Goal: Task Accomplishment & Management: Use online tool/utility

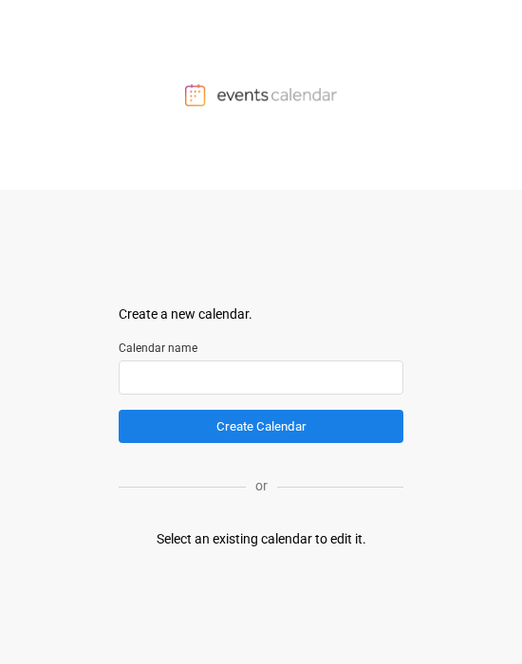
click at [283, 377] on input "text" at bounding box center [261, 378] width 285 height 34
click at [264, 535] on div "Select an existing calendar to edit it." at bounding box center [262, 540] width 210 height 20
click at [355, 545] on div "Select an existing calendar to edit it." at bounding box center [262, 540] width 210 height 20
click at [247, 149] on div at bounding box center [261, 95] width 522 height 190
click at [205, 396] on form "Create a new calendar. Select a container to insert the calendar into. Calendar…" at bounding box center [261, 374] width 285 height 139
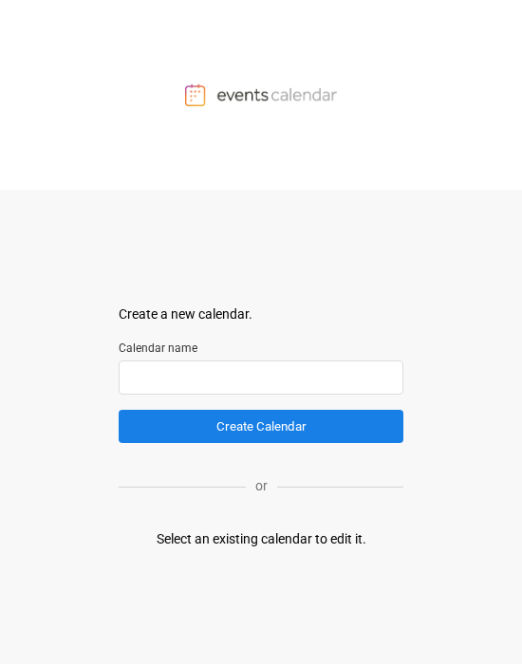
drag, startPoint x: 208, startPoint y: 394, endPoint x: 222, endPoint y: 386, distance: 16.1
click at [210, 392] on input "text" at bounding box center [261, 378] width 285 height 34
click at [222, 386] on input "text" at bounding box center [261, 378] width 285 height 34
click at [253, 547] on div "Select an existing calendar to edit it." at bounding box center [262, 540] width 210 height 20
click at [314, 372] on input "text" at bounding box center [261, 378] width 285 height 34
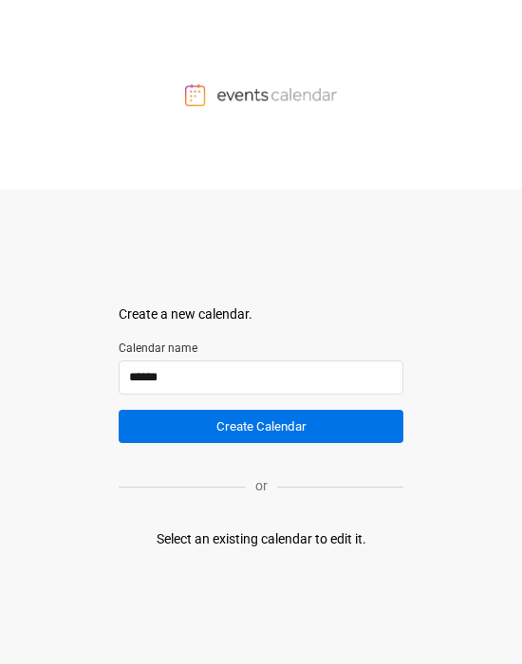
type input "******"
click at [260, 425] on button "Create Calendar" at bounding box center [261, 426] width 285 height 33
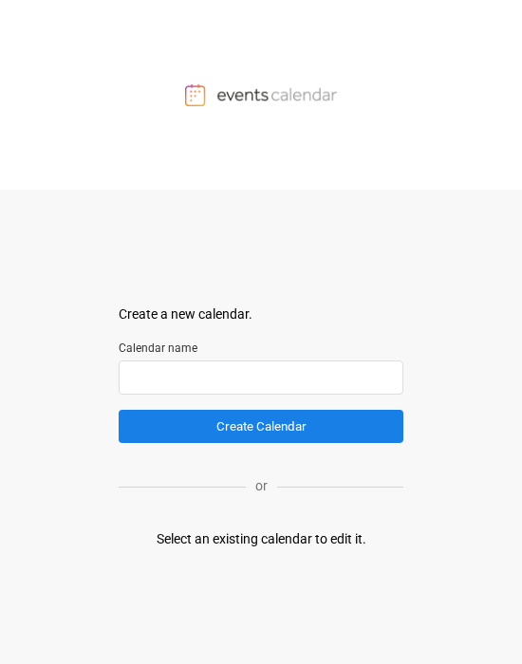
click at [264, 369] on input "text" at bounding box center [261, 378] width 285 height 34
click at [261, 376] on div "Select an existing calendar to edit it." at bounding box center [262, 540] width 210 height 20
drag, startPoint x: 267, startPoint y: 492, endPoint x: 263, endPoint y: 527, distance: 35.3
click at [264, 376] on p "or" at bounding box center [261, 486] width 31 height 20
drag, startPoint x: 265, startPoint y: 536, endPoint x: 263, endPoint y: 505, distance: 31.4
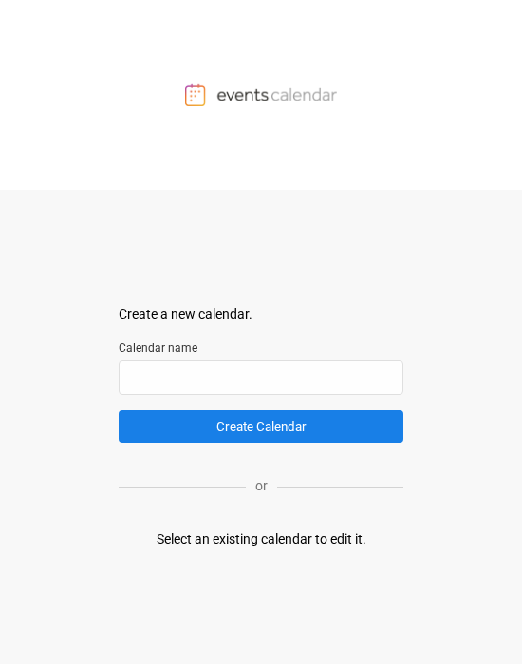
click at [264, 376] on div "Select an existing calendar to edit it." at bounding box center [262, 540] width 210 height 20
click at [234, 343] on div "Select an existing calendar to edit it." at bounding box center [262, 540] width 210 height 20
click at [234, 107] on div at bounding box center [261, 95] width 522 height 190
click at [234, 85] on img at bounding box center [261, 95] width 152 height 23
click at [234, 343] on div "Create a new calendar. Select a container to insert the calendar into. Calendar…" at bounding box center [261, 427] width 285 height 475
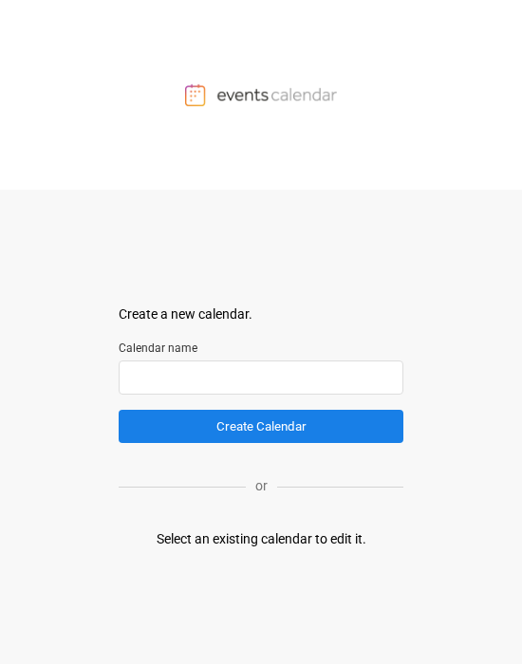
click at [233, 343] on input "text" at bounding box center [261, 378] width 285 height 34
click at [120, 343] on div "Create a new calendar. Select a container to insert the calendar into. Calendar…" at bounding box center [261, 427] width 285 height 475
click at [234, 343] on div "Select an existing calendar to edit it." at bounding box center [262, 540] width 210 height 20
click at [234, 343] on div "Create a new calendar. Select a container to insert the calendar into. Calendar…" at bounding box center [261, 427] width 285 height 475
click at [234, 108] on div at bounding box center [261, 95] width 522 height 190
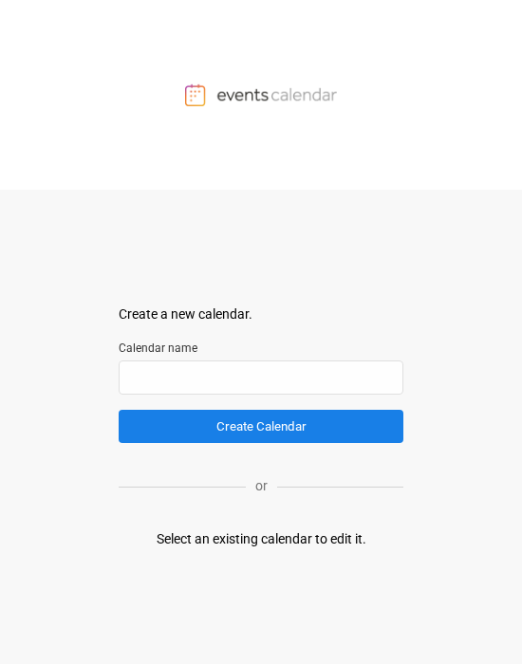
drag, startPoint x: 314, startPoint y: 593, endPoint x: 327, endPoint y: 507, distance: 87.3
click at [234, 343] on div "Create a new calendar. Select a container to insert the calendar into. Calendar…" at bounding box center [261, 427] width 285 height 475
